Goal: Task Accomplishment & Management: Use online tool/utility

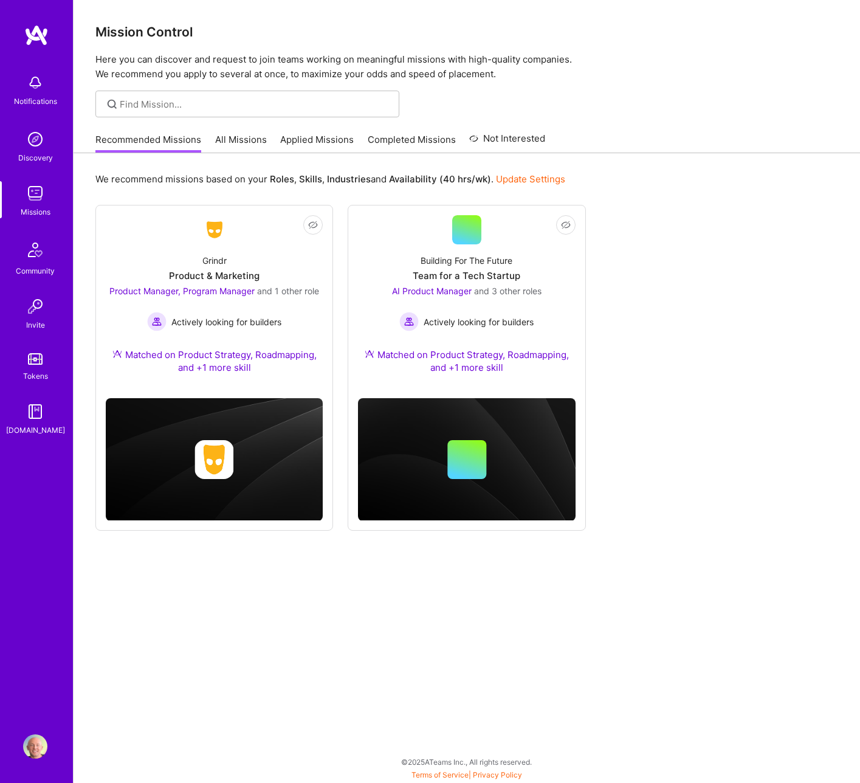
click at [241, 143] on link "All Missions" at bounding box center [241, 143] width 52 height 20
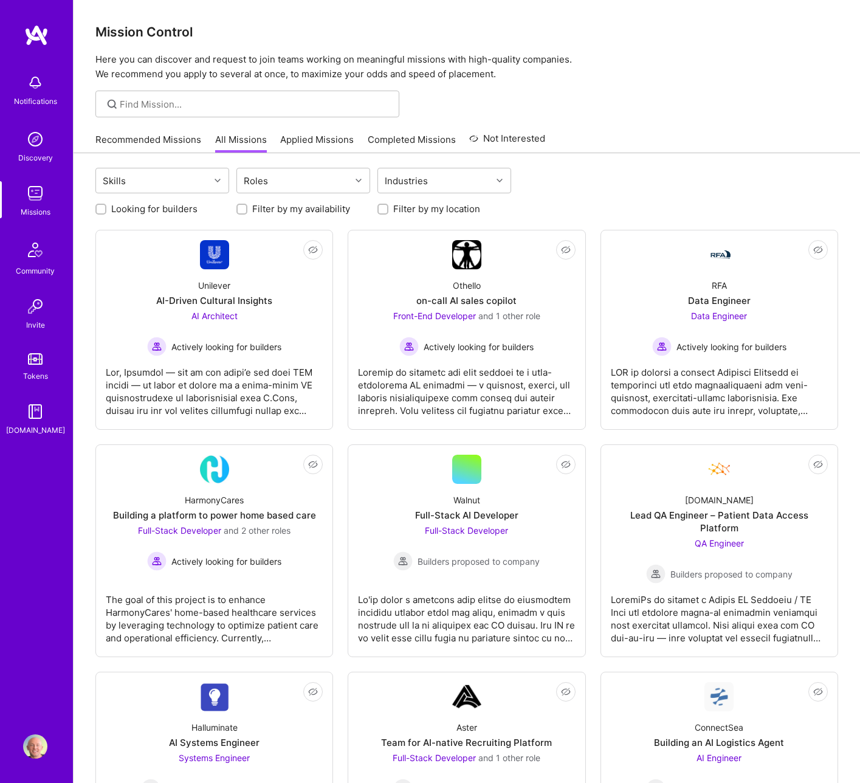
click at [485, 79] on p "Here you can discover and request to join teams working on meaningful missions …" at bounding box center [466, 66] width 743 height 29
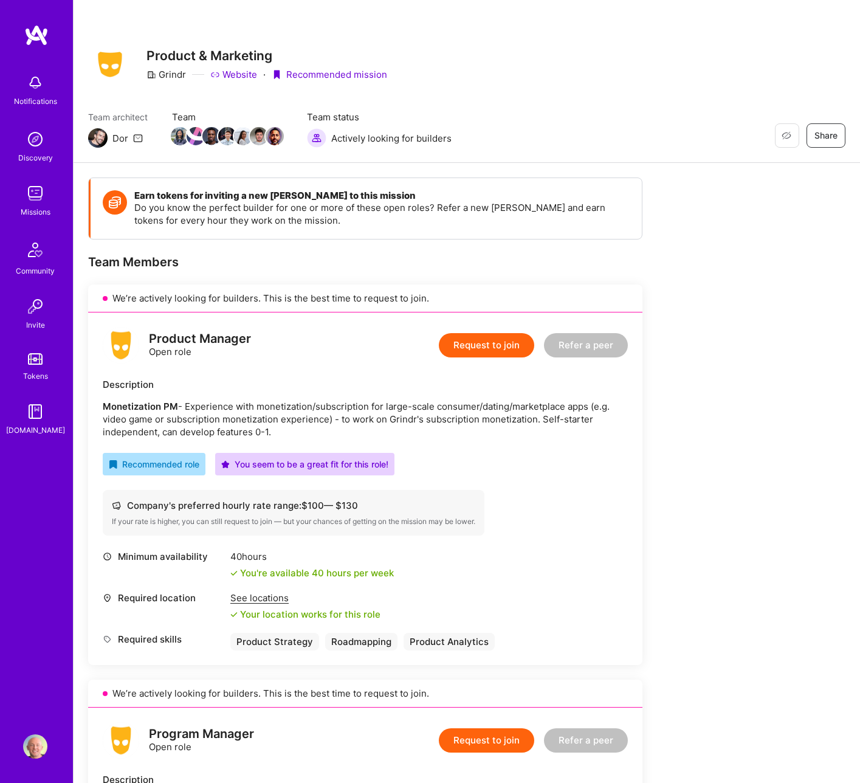
click at [44, 35] on img at bounding box center [36, 35] width 24 height 22
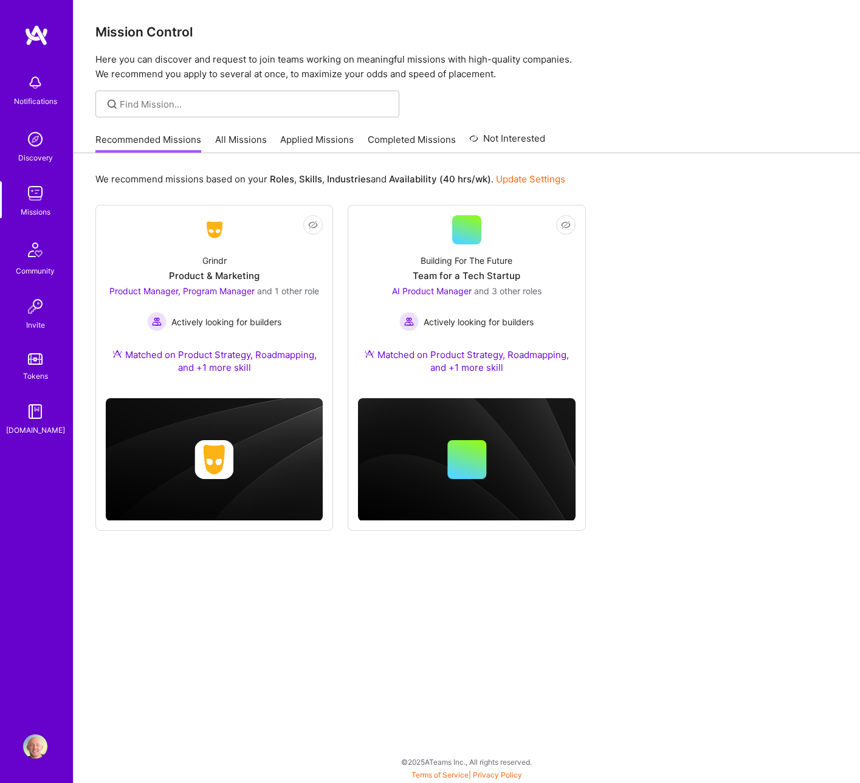
click at [235, 136] on link "All Missions" at bounding box center [241, 143] width 52 height 20
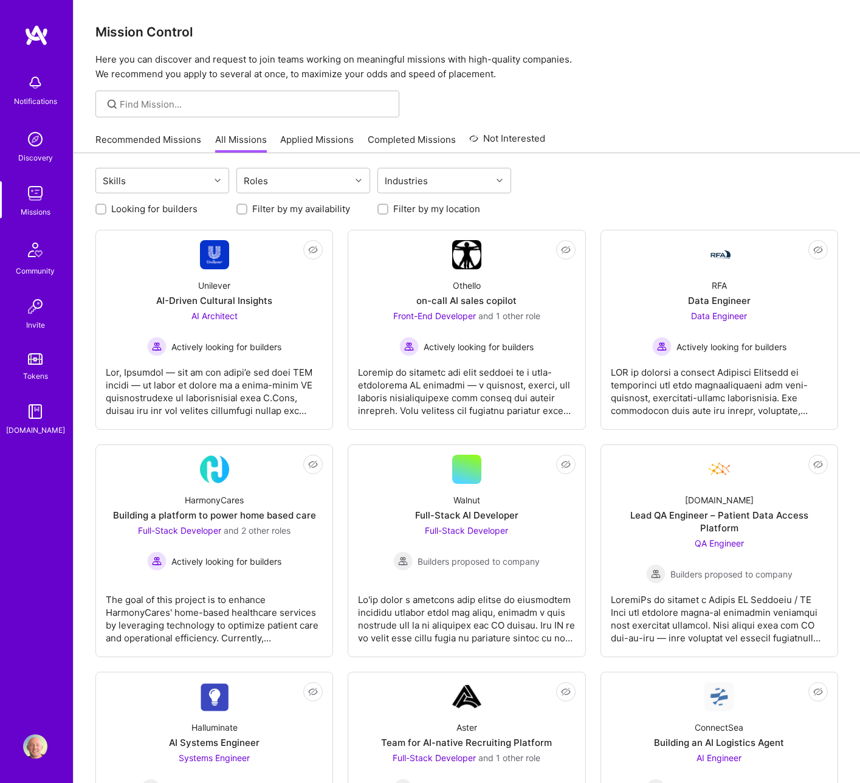
click at [261, 209] on label "Filter by my availability" at bounding box center [301, 208] width 98 height 13
click at [247, 209] on input "Filter by my availability" at bounding box center [243, 209] width 9 height 9
checkbox input "true"
click at [416, 212] on label "Filter by my location" at bounding box center [436, 208] width 87 height 13
click at [388, 212] on input "Filter by my location" at bounding box center [384, 209] width 9 height 9
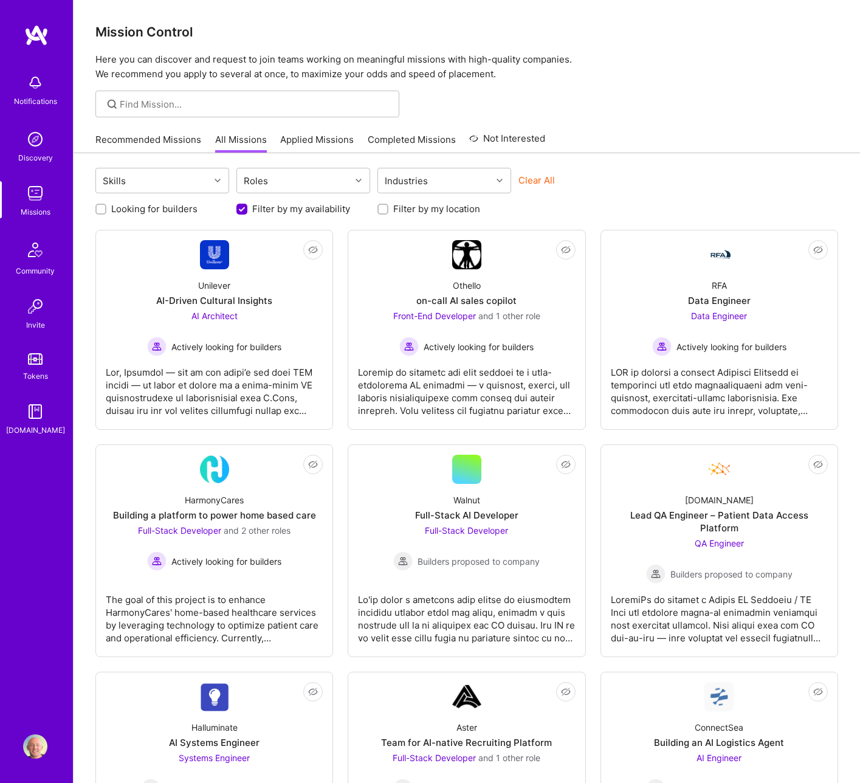
checkbox input "true"
click at [156, 212] on label "Looking for builders" at bounding box center [154, 208] width 86 height 13
click at [106, 212] on input "Looking for builders" at bounding box center [102, 209] width 9 height 9
checkbox input "true"
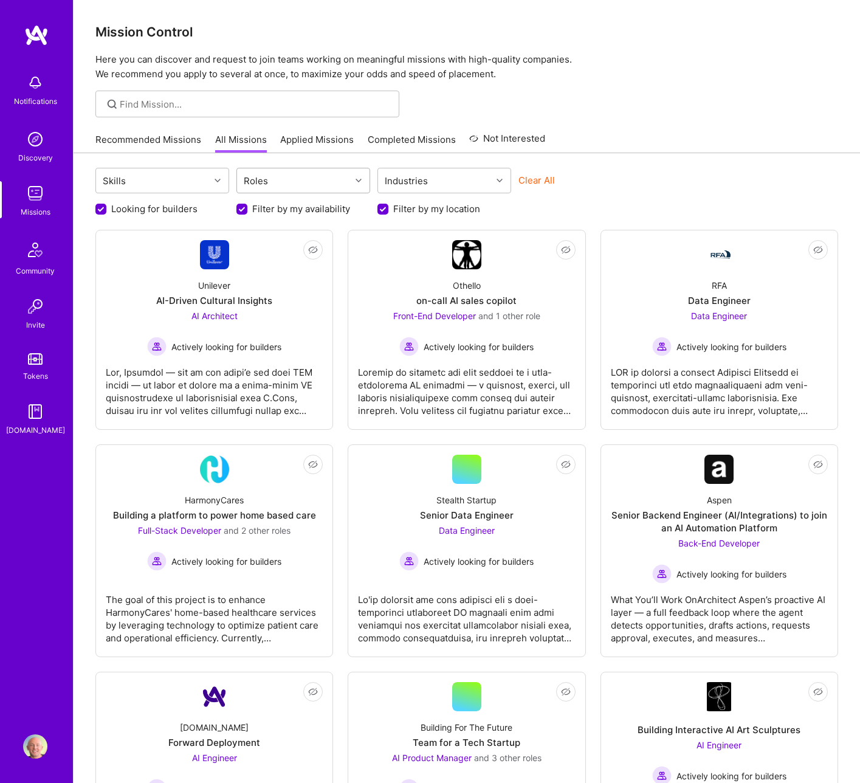
click at [294, 178] on div "Roles" at bounding box center [294, 180] width 114 height 24
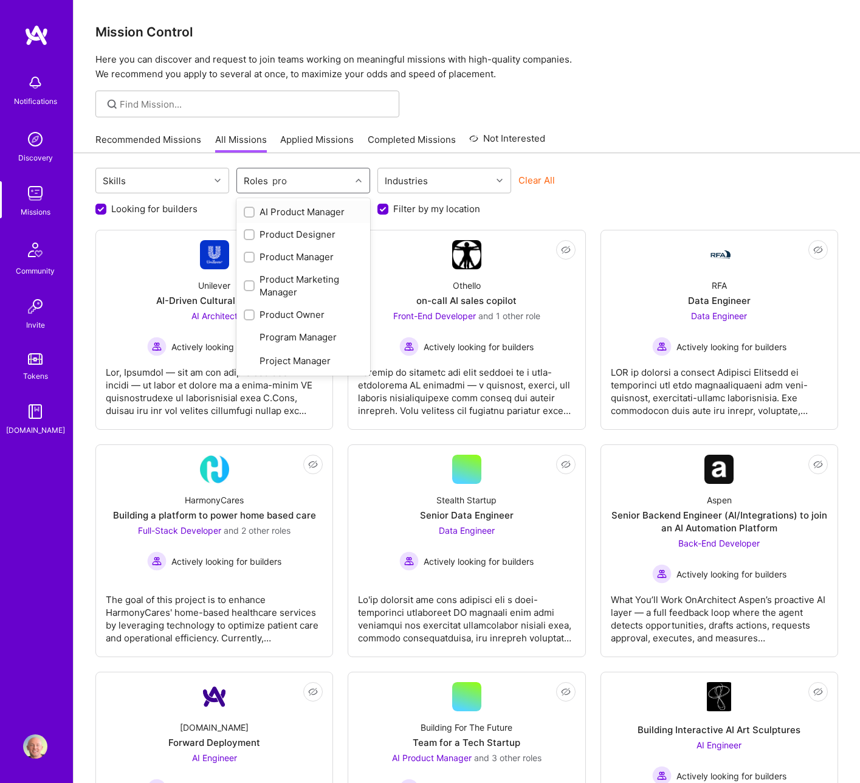
type input "produ"
click at [292, 212] on div "AI Product Manager" at bounding box center [303, 211] width 119 height 13
checkbox input "true"
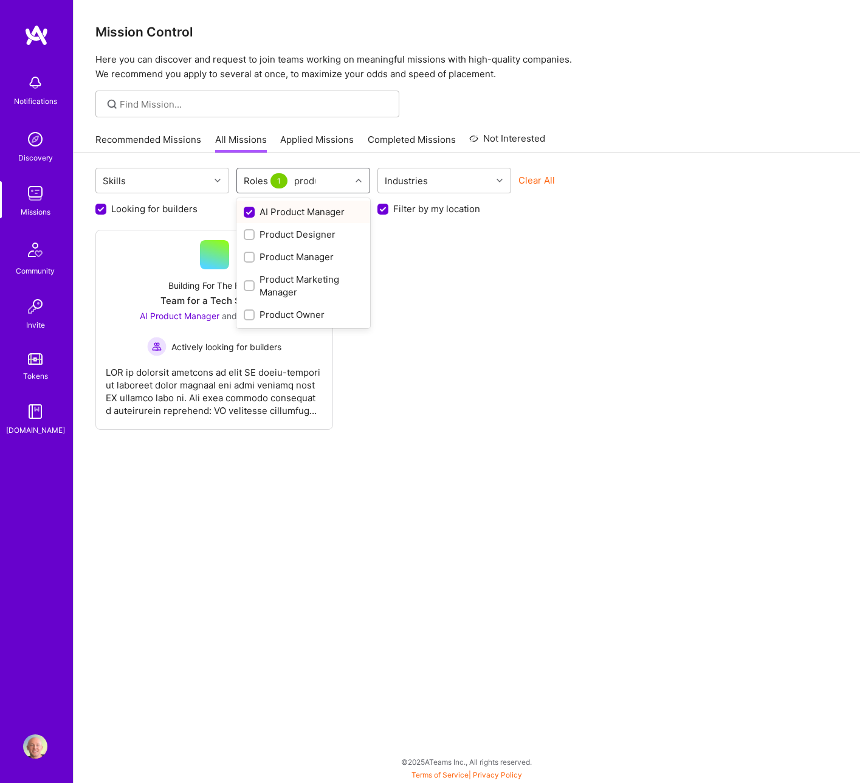
type input "produc"
click at [292, 279] on div "Product Marketing Manager" at bounding box center [303, 286] width 119 height 26
checkbox input "true"
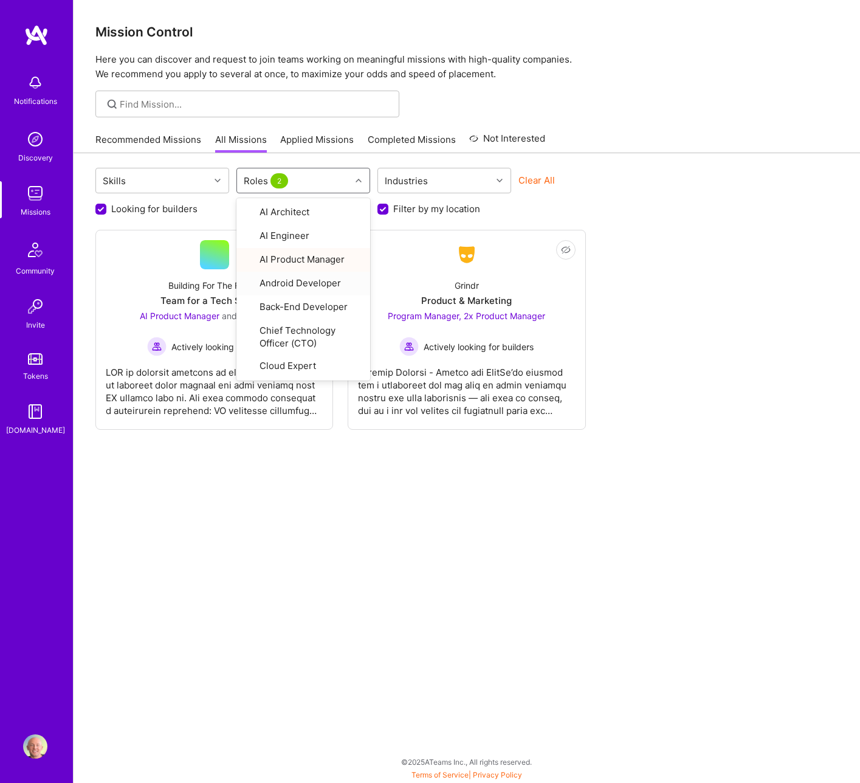
click at [632, 209] on div "Looking for builders Filter by my availability Filter by my location" at bounding box center [466, 205] width 743 height 19
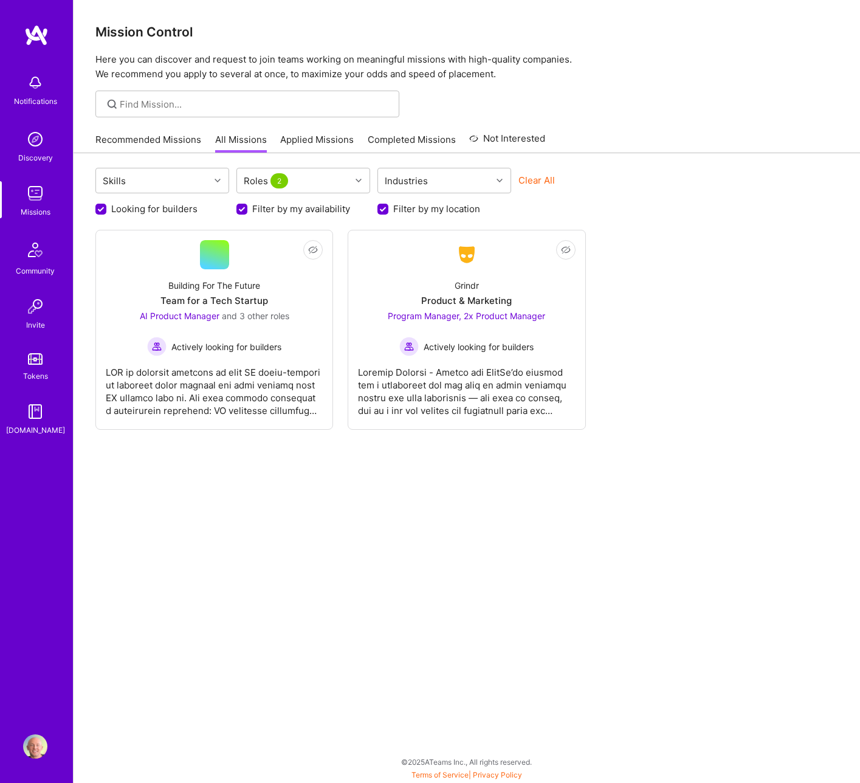
click at [638, 191] on div "Clear All" at bounding box center [585, 185] width 134 height 22
